Goal: Use online tool/utility: Utilize a website feature to perform a specific function

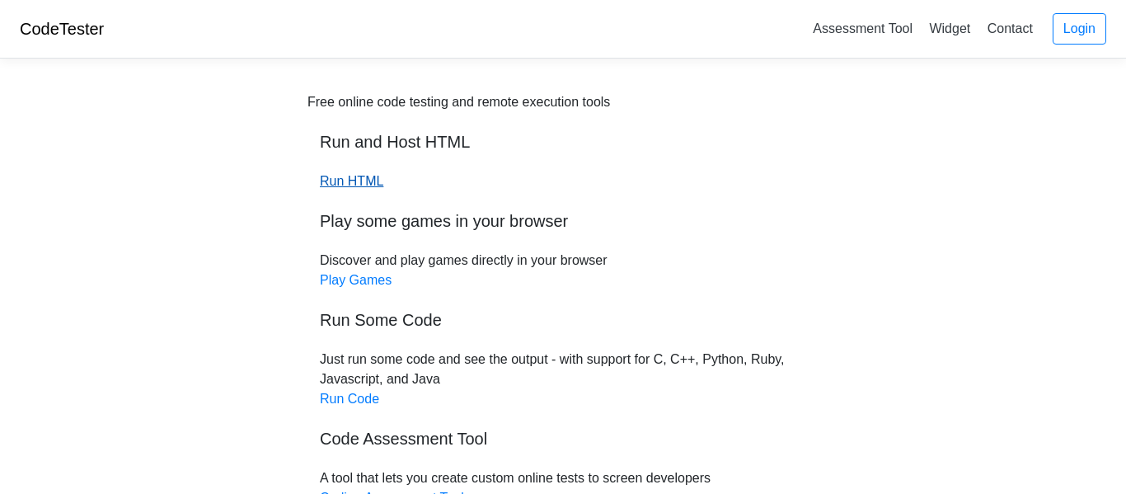
click at [350, 181] on link "Run HTML" at bounding box center [351, 181] width 63 height 14
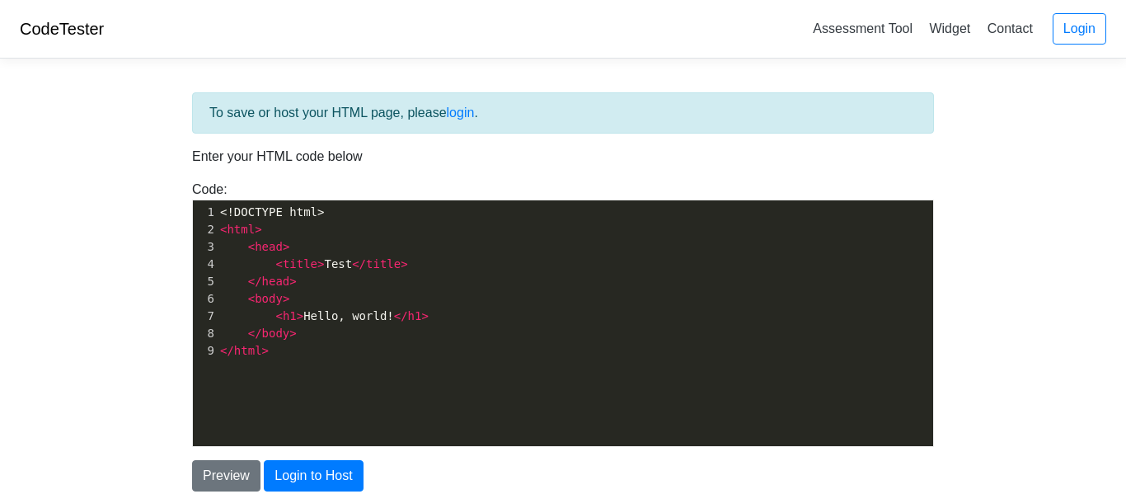
scroll to position [6, 0]
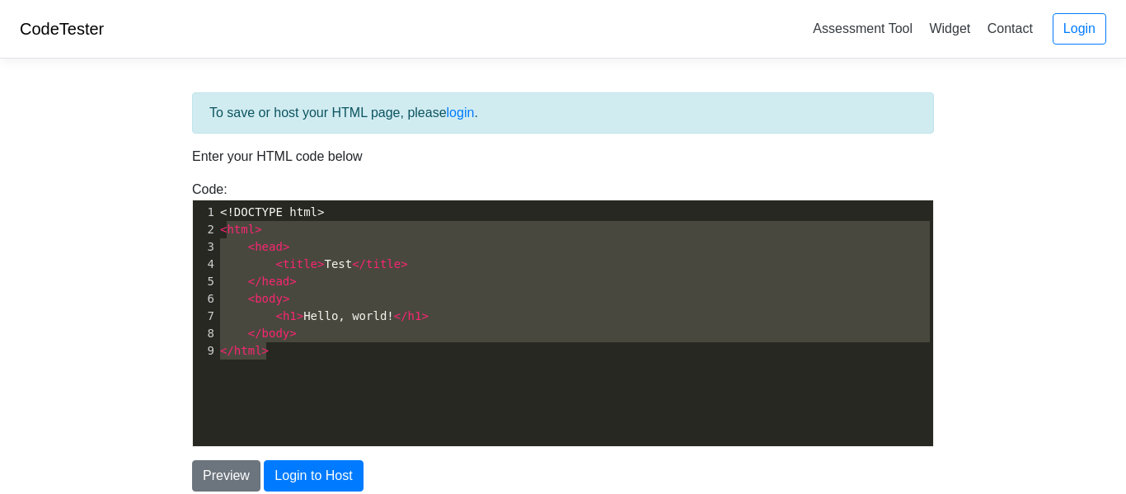
type textarea "<!DOCTYPE html> <html> <head> <title>Test</title> </head> <body> <h1>Hello, wor…"
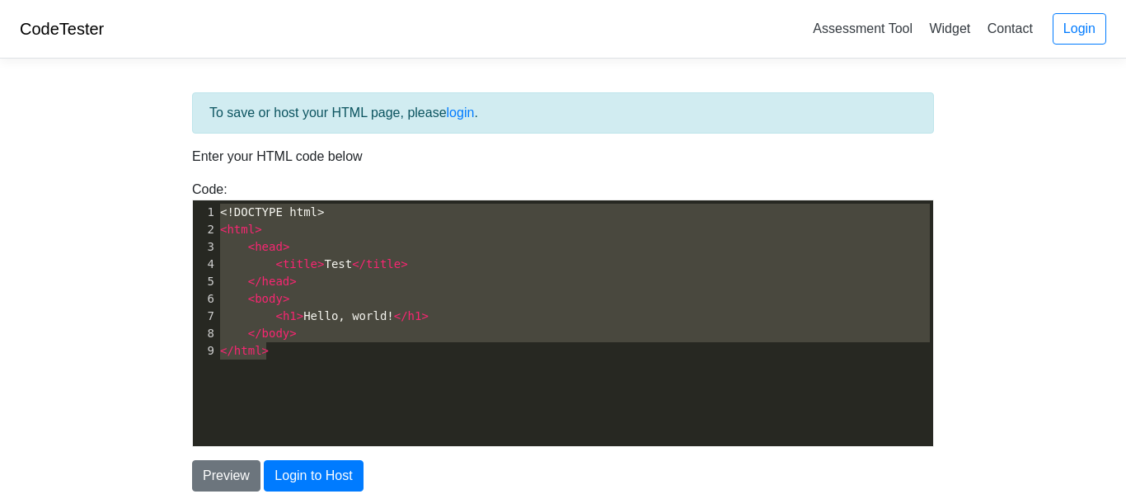
drag, startPoint x: 281, startPoint y: 361, endPoint x: 210, endPoint y: 202, distance: 174.2
click at [210, 202] on div "x 1 <!DOCTYPE html> 2 < html > 3 < head > 4 < title > Test </ title > 5 </ head…" at bounding box center [575, 335] width 765 height 270
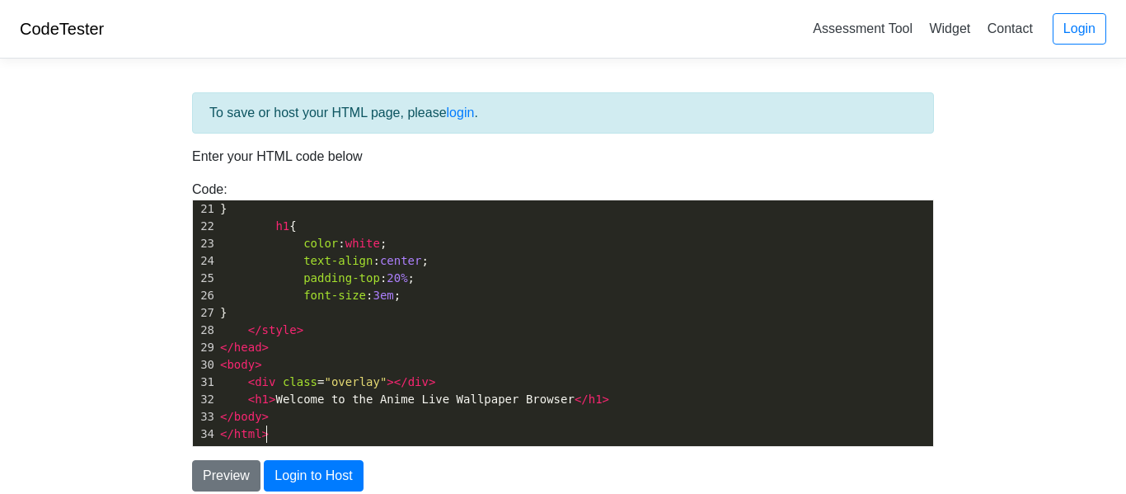
scroll to position [139, 0]
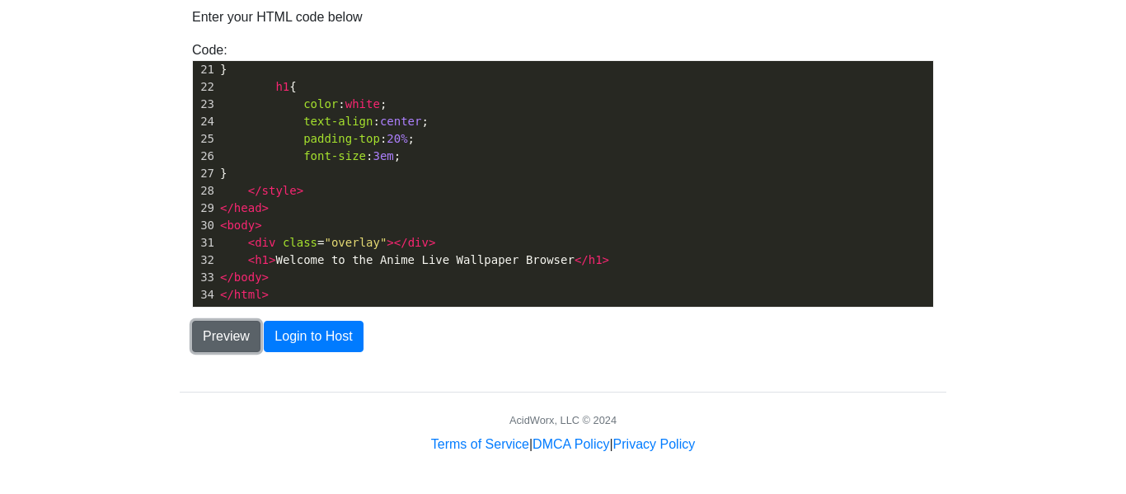
click at [232, 334] on button "Preview" at bounding box center [226, 336] width 68 height 31
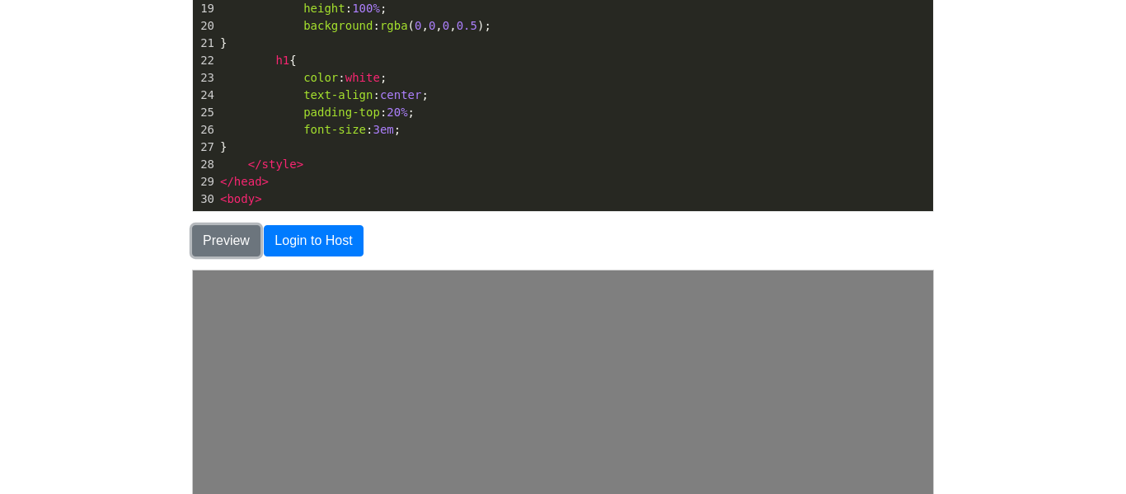
scroll to position [0, 0]
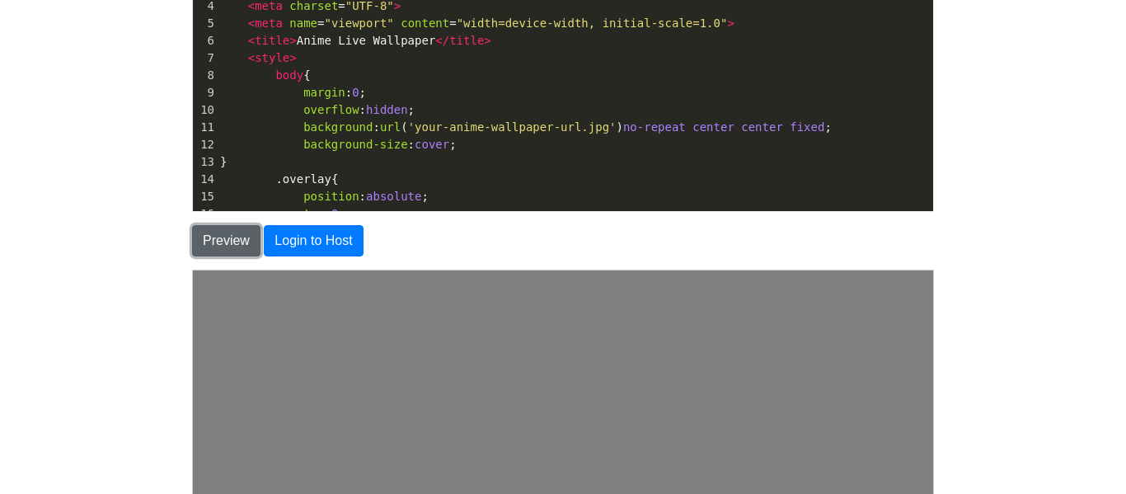
click at [196, 242] on button "Preview" at bounding box center [226, 240] width 68 height 31
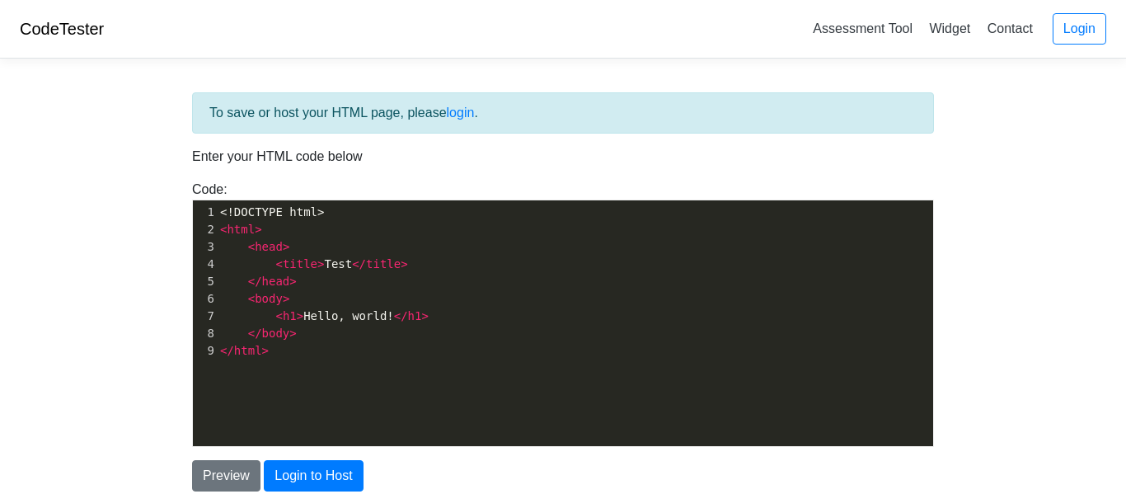
scroll to position [139, 0]
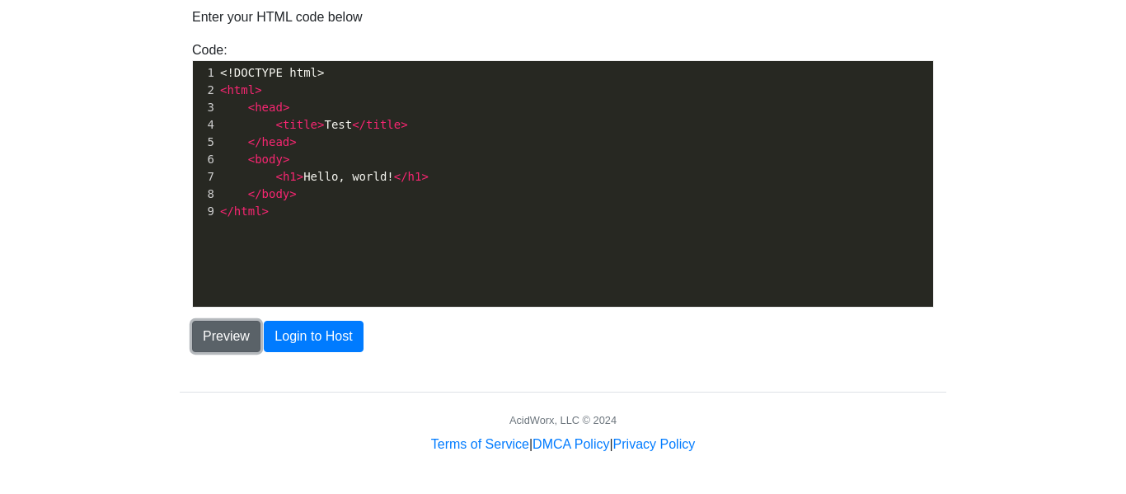
click at [200, 341] on button "Preview" at bounding box center [226, 336] width 68 height 31
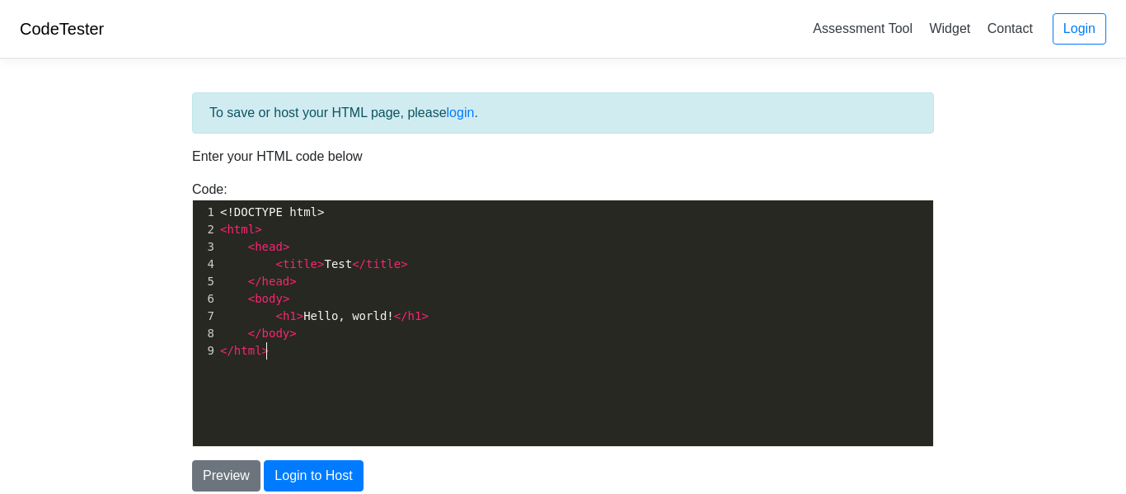
scroll to position [6, 0]
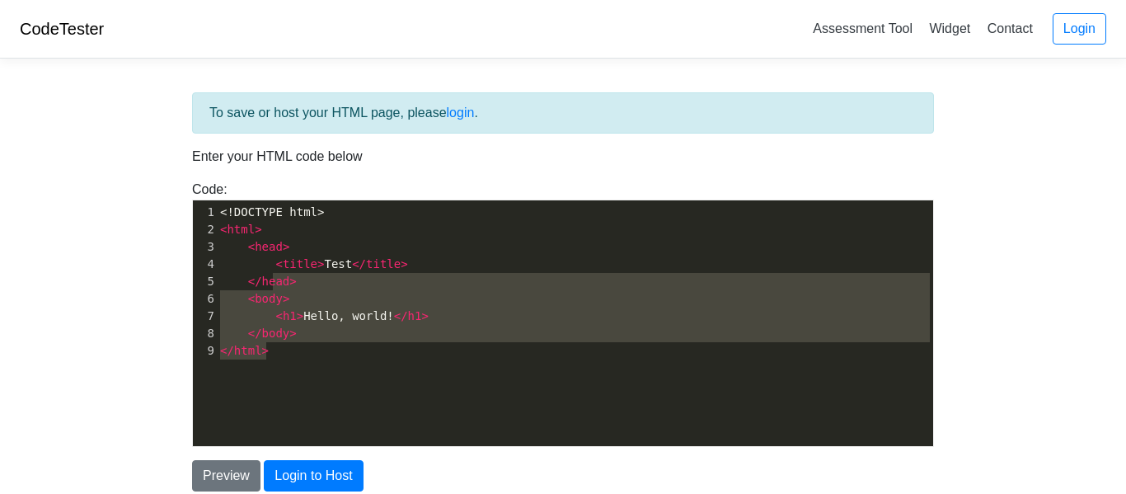
type textarea "<!DOCTYPE html> <html> <head> <title>Test</title> </head> <body> <h1>Hello, wor…"
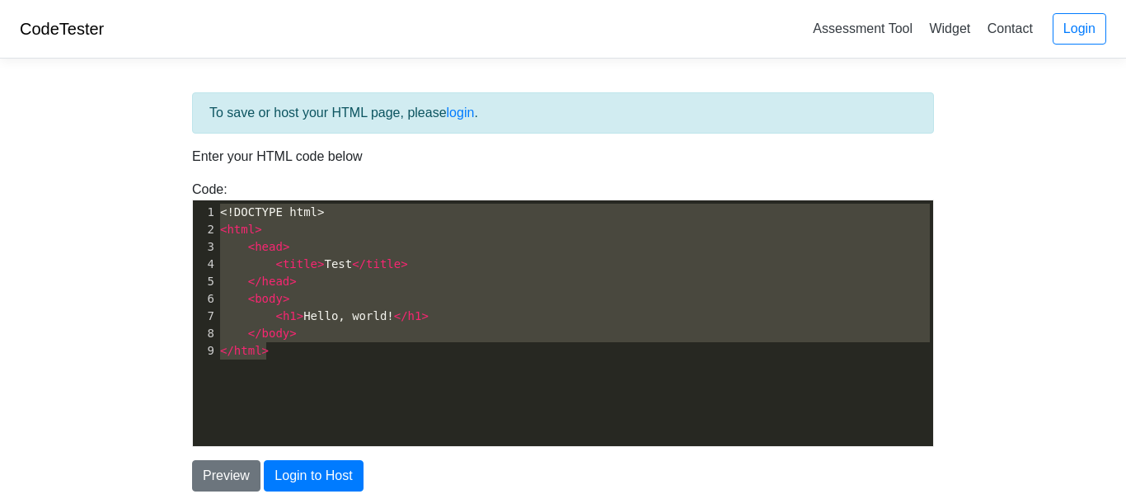
drag, startPoint x: 305, startPoint y: 355, endPoint x: 231, endPoint y: 189, distance: 181.6
click at [231, 189] on div "Code: <!DOCTYPE html> <html> <head> <title>Test</title> </head> <body> <h1>Hell…" at bounding box center [563, 313] width 767 height 267
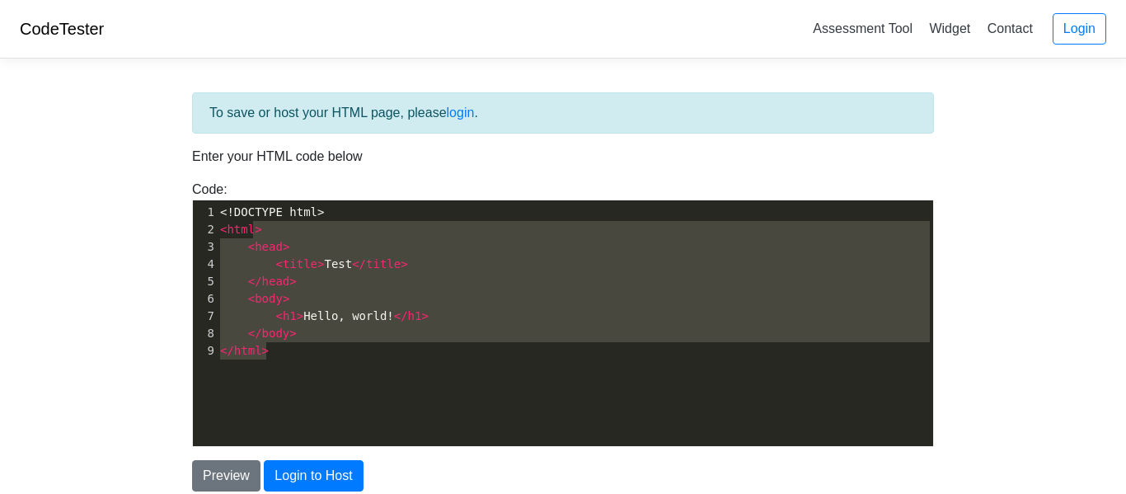
type textarea "<!DOCTYPE html> <html> <head> <title>Test</title> </head> <body> <h1>Hello, wor…"
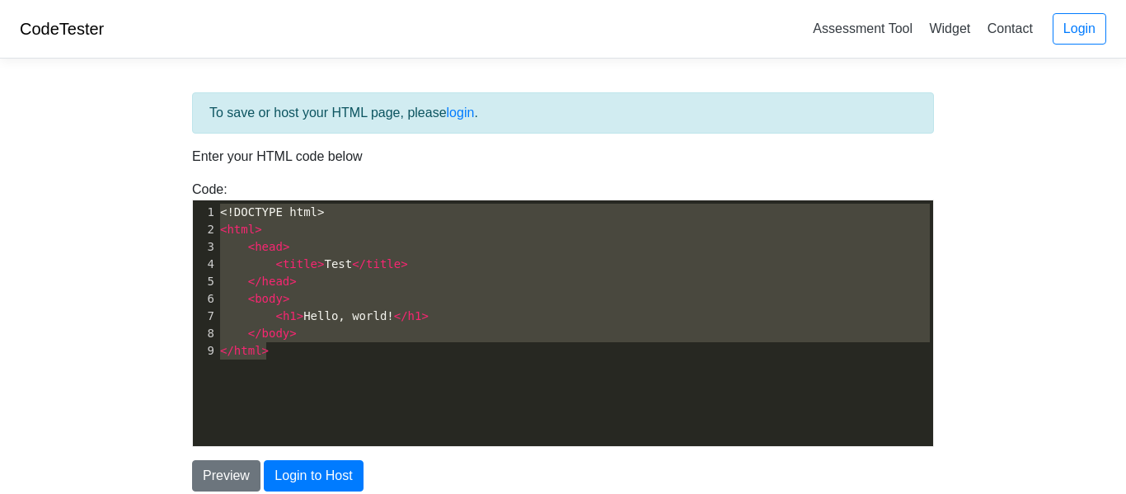
drag, startPoint x: 305, startPoint y: 353, endPoint x: 218, endPoint y: 176, distance: 196.9
click at [218, 176] on div "To save or host your HTML page, please login . Enter your HTML code below Code:…" at bounding box center [563, 466] width 767 height 748
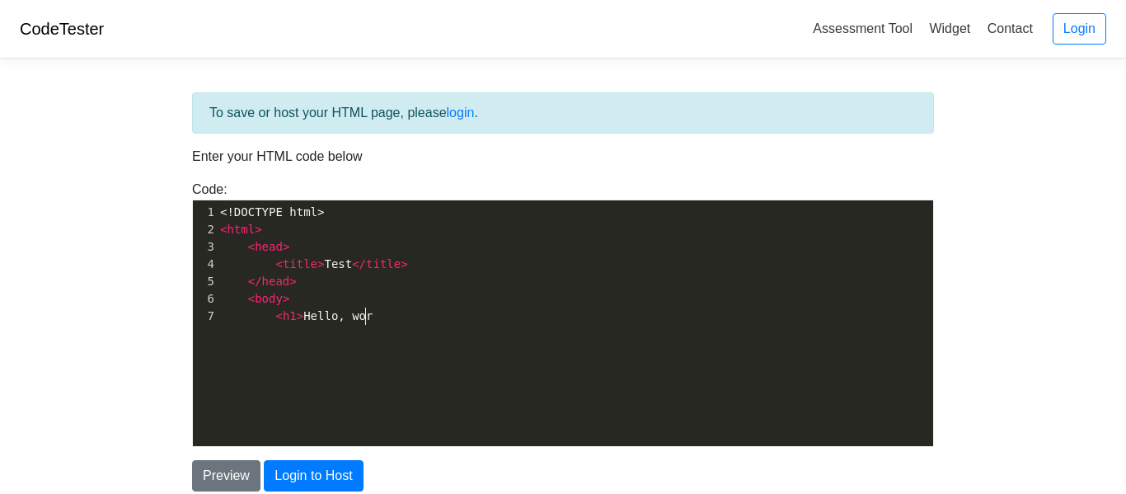
type textarea "<!DOCTYPE html> <html> <head> <title>Test</title> </head> <body> <h1>Hello, wor"
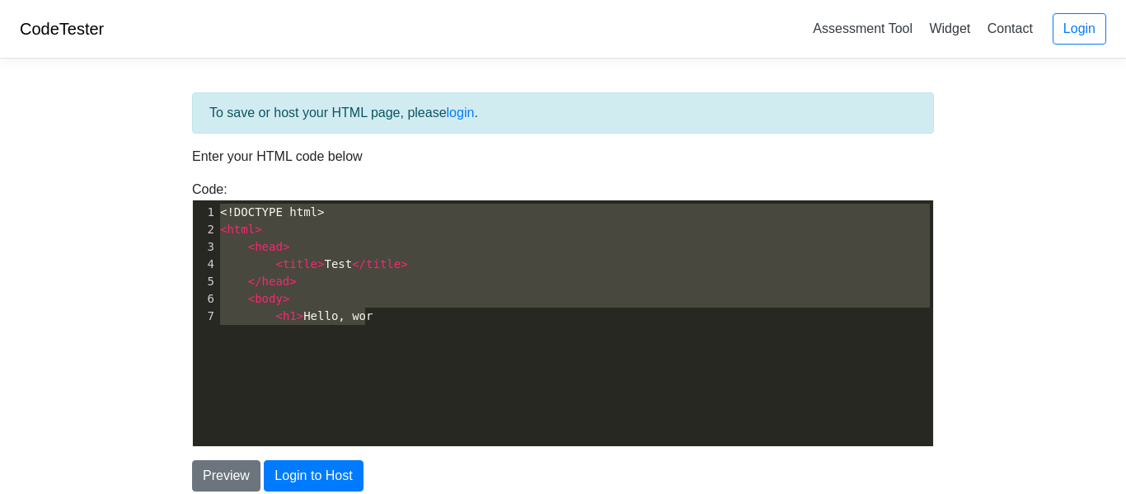
drag, startPoint x: 405, startPoint y: 339, endPoint x: 216, endPoint y: 176, distance: 249.1
click at [216, 176] on div "To save or host your HTML page, please login . Enter your HTML code below Code:…" at bounding box center [563, 466] width 767 height 748
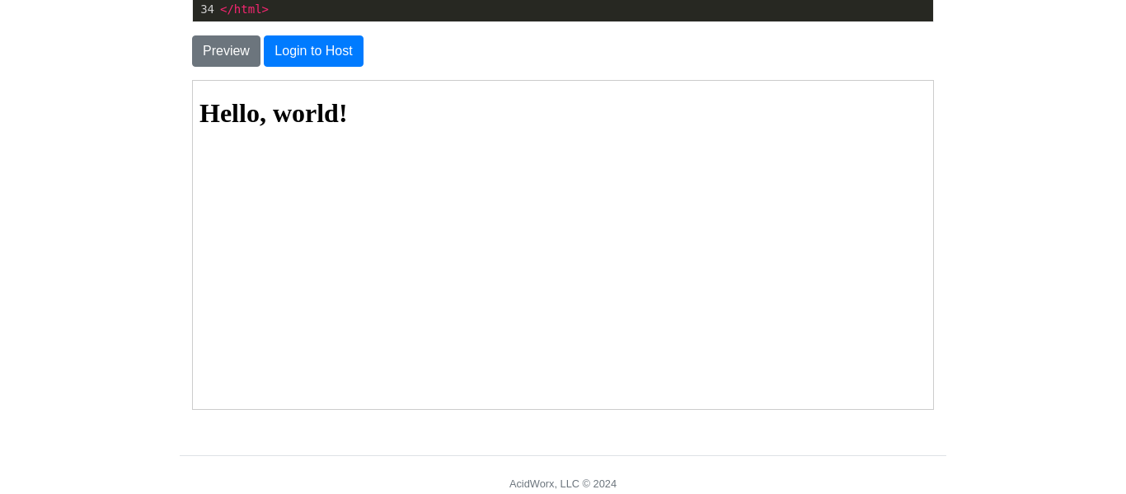
scroll to position [425, 0]
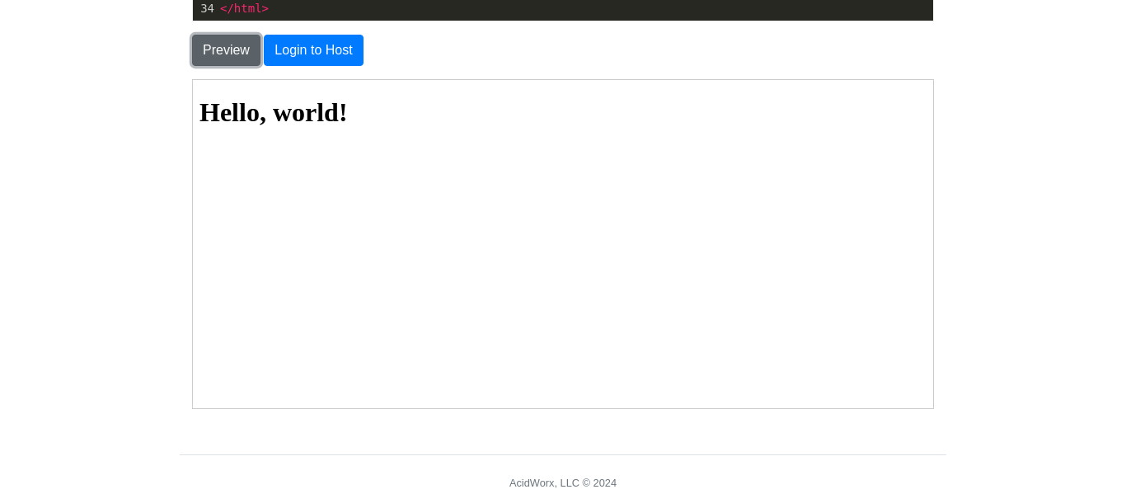
click at [219, 45] on button "Preview" at bounding box center [226, 50] width 68 height 31
